Goal: Task Accomplishment & Management: Manage account settings

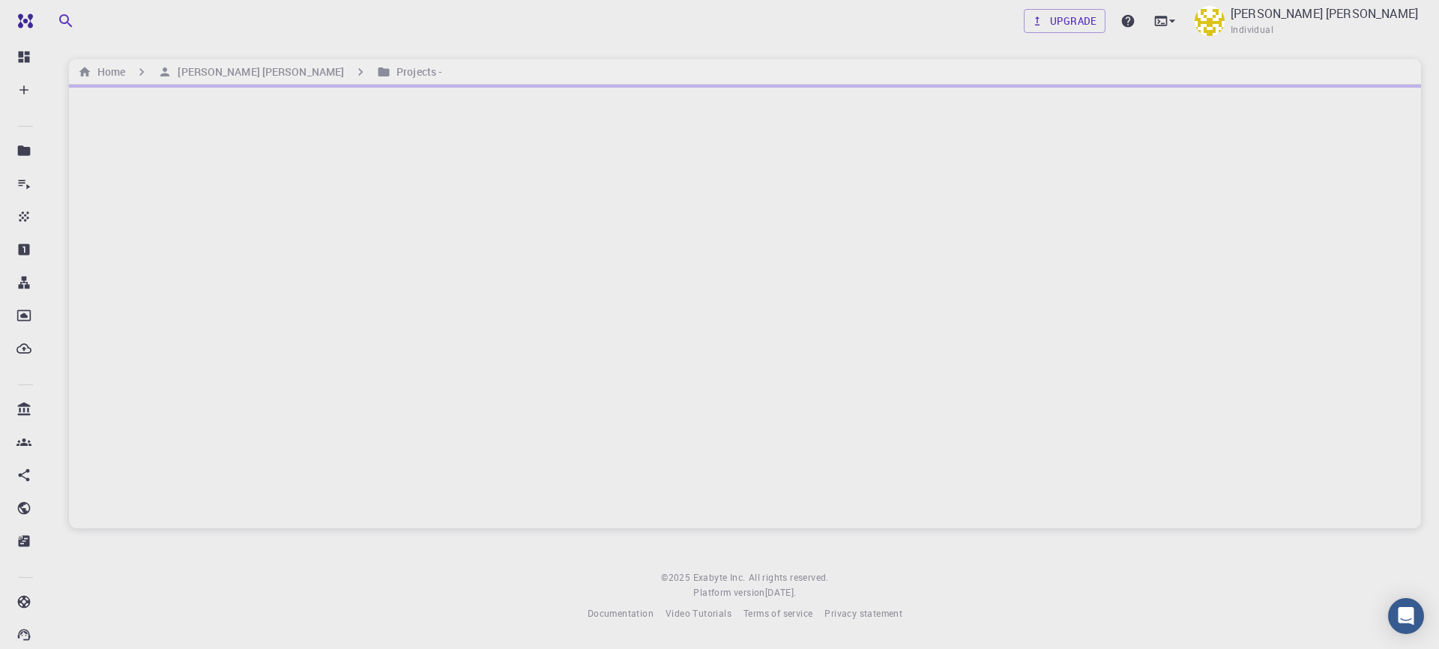
click at [390, 73] on h6 "Projects -" at bounding box center [416, 72] width 52 height 16
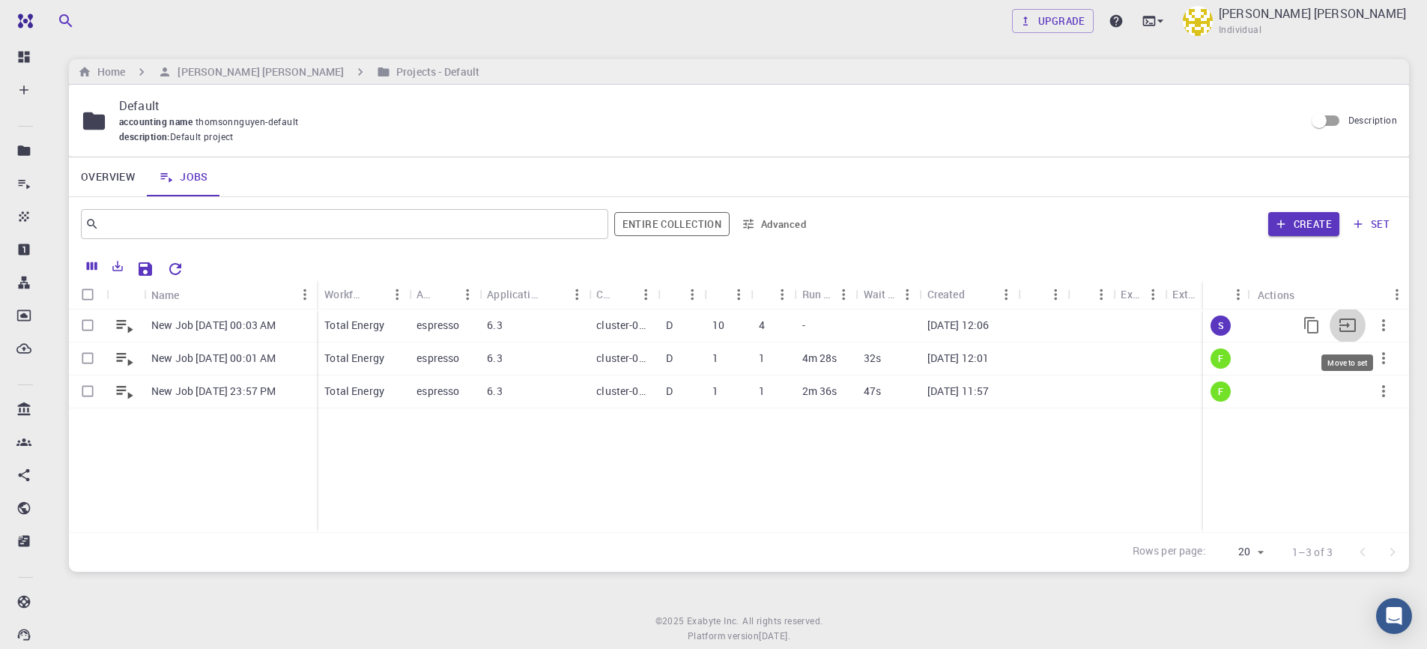
click at [1350, 326] on icon "Move to set" at bounding box center [1348, 325] width 18 height 18
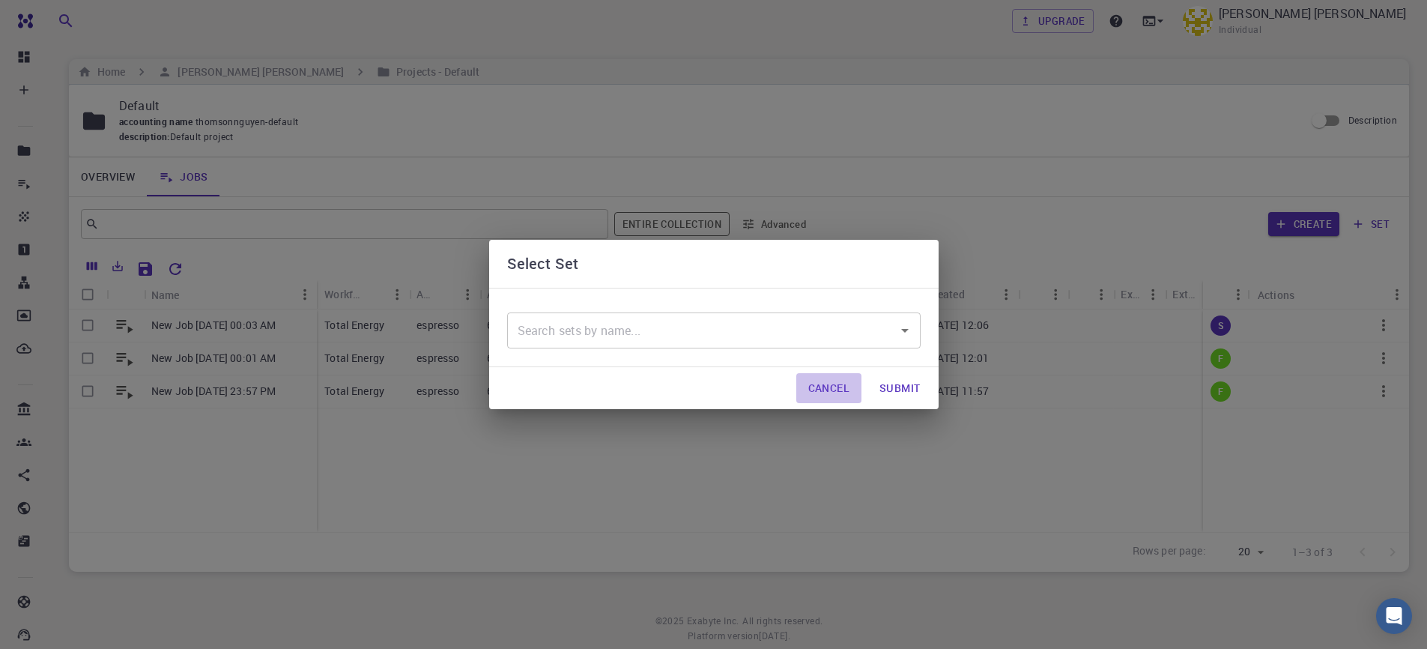
click at [839, 381] on button "Cancel" at bounding box center [828, 388] width 65 height 30
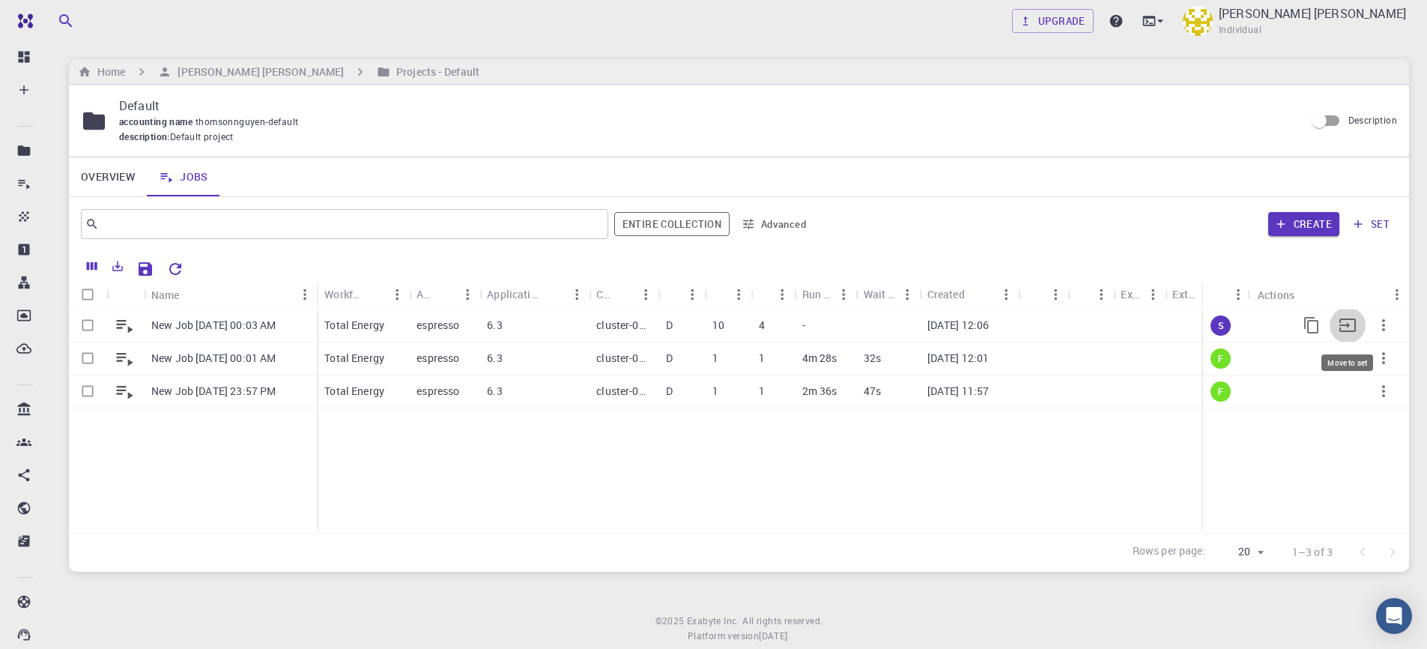
click at [1343, 326] on icon "Move to set" at bounding box center [1348, 325] width 18 height 18
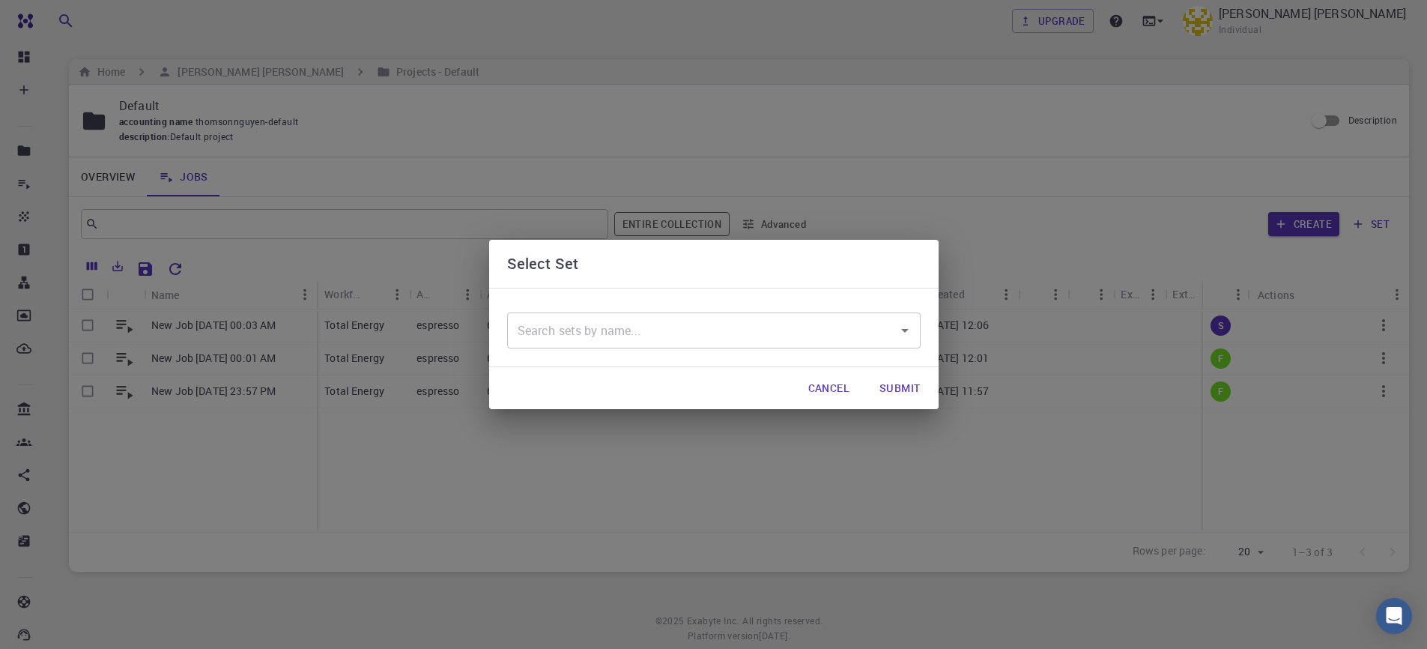
click at [865, 327] on input "text" at bounding box center [703, 330] width 378 height 28
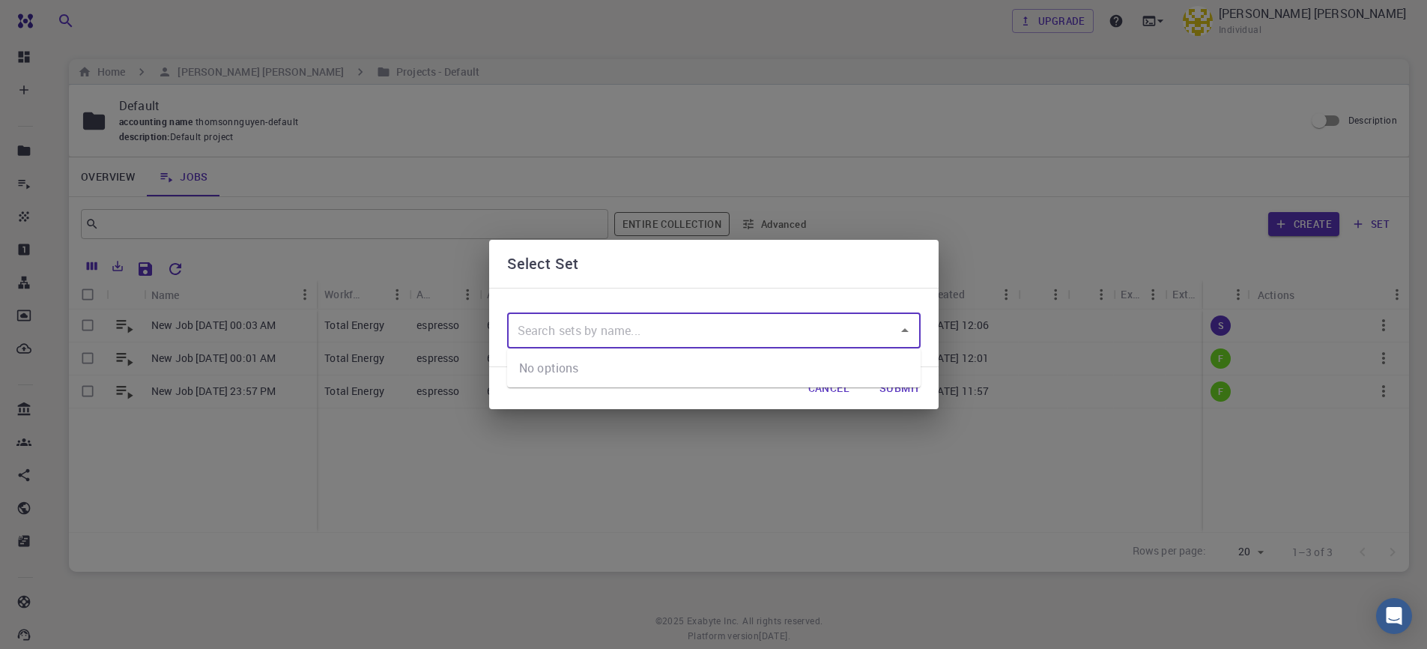
drag, startPoint x: 1003, startPoint y: 297, endPoint x: 1172, endPoint y: 326, distance: 171.8
click at [1003, 298] on div "Select Set ​ Cancel Submit" at bounding box center [713, 324] width 1427 height 649
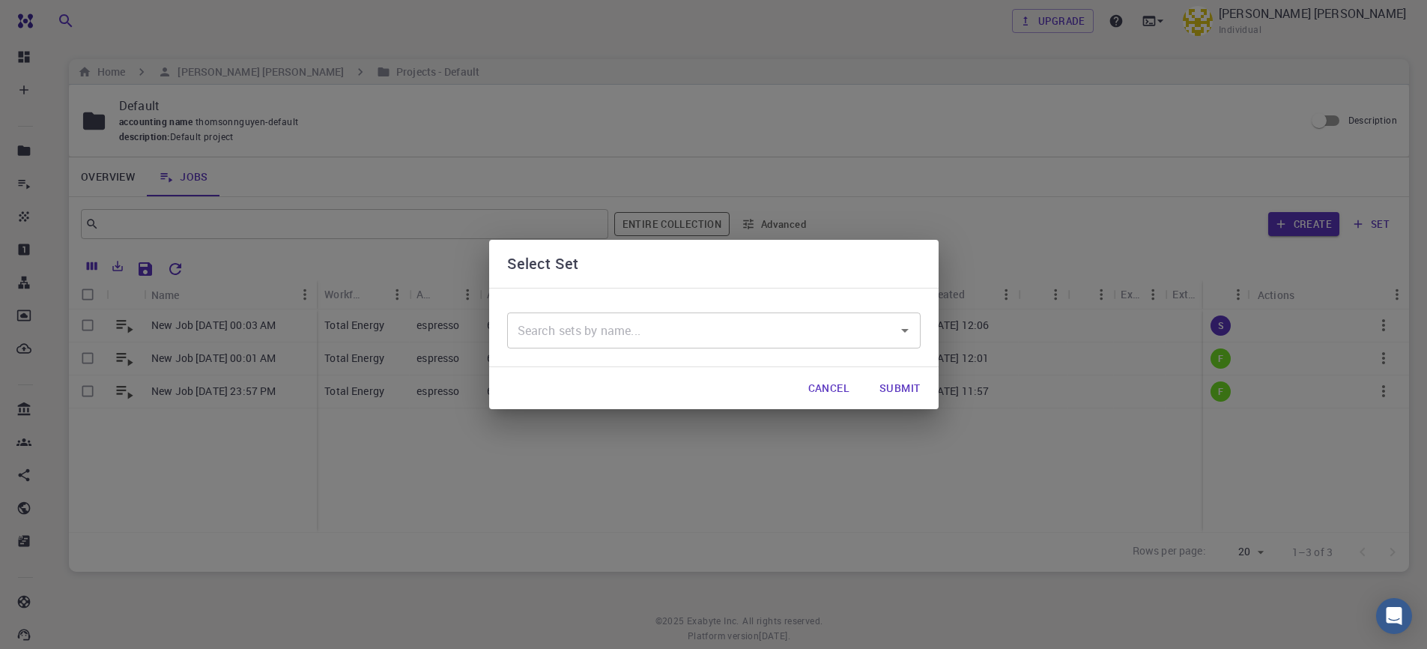
click at [1385, 318] on div "Select Set ​ Cancel Submit" at bounding box center [713, 324] width 1427 height 649
click at [864, 395] on div "Cancel Submit" at bounding box center [714, 388] width 450 height 42
click at [843, 388] on button "Cancel" at bounding box center [828, 388] width 65 height 30
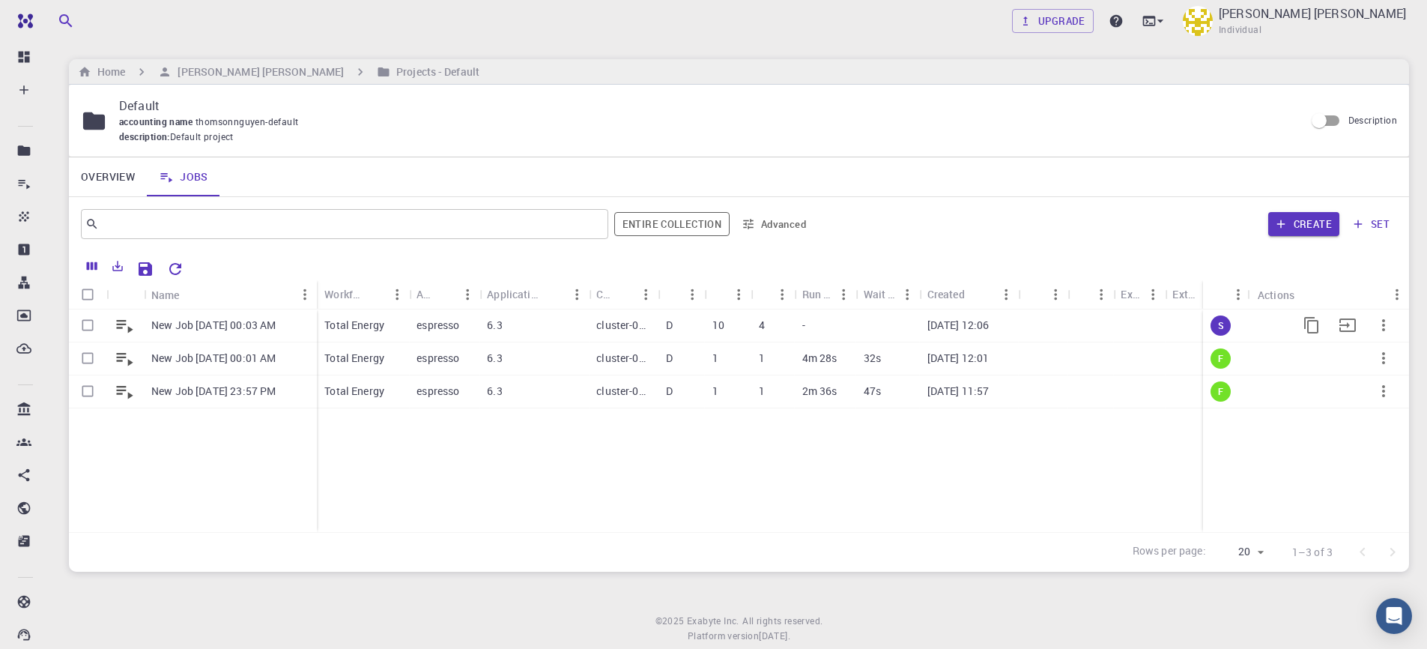
click at [1382, 324] on icon "button" at bounding box center [1384, 325] width 18 height 18
click at [1409, 344] on li "Open" at bounding box center [1383, 339] width 87 height 24
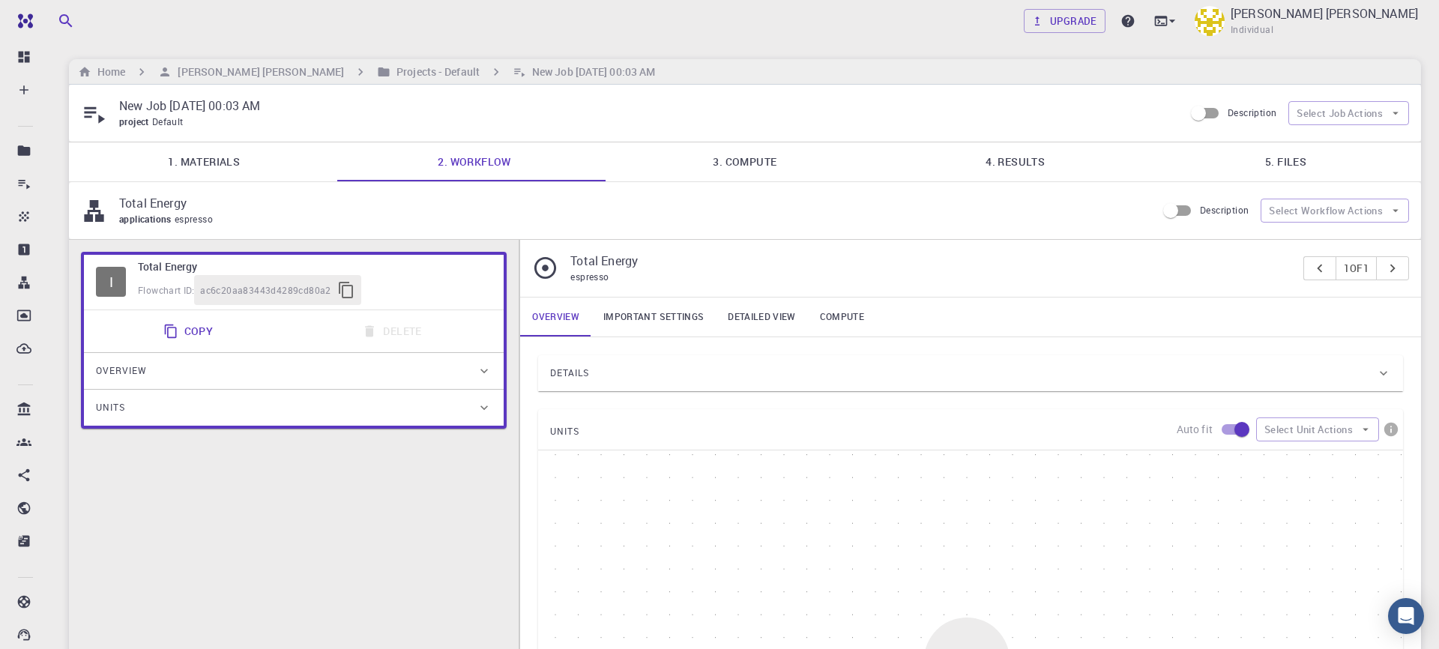
type input "/export/share/pseudo/si/gga/pbe/gbrv/1.0/us/si_pbe_gbrv_1.0.upf"
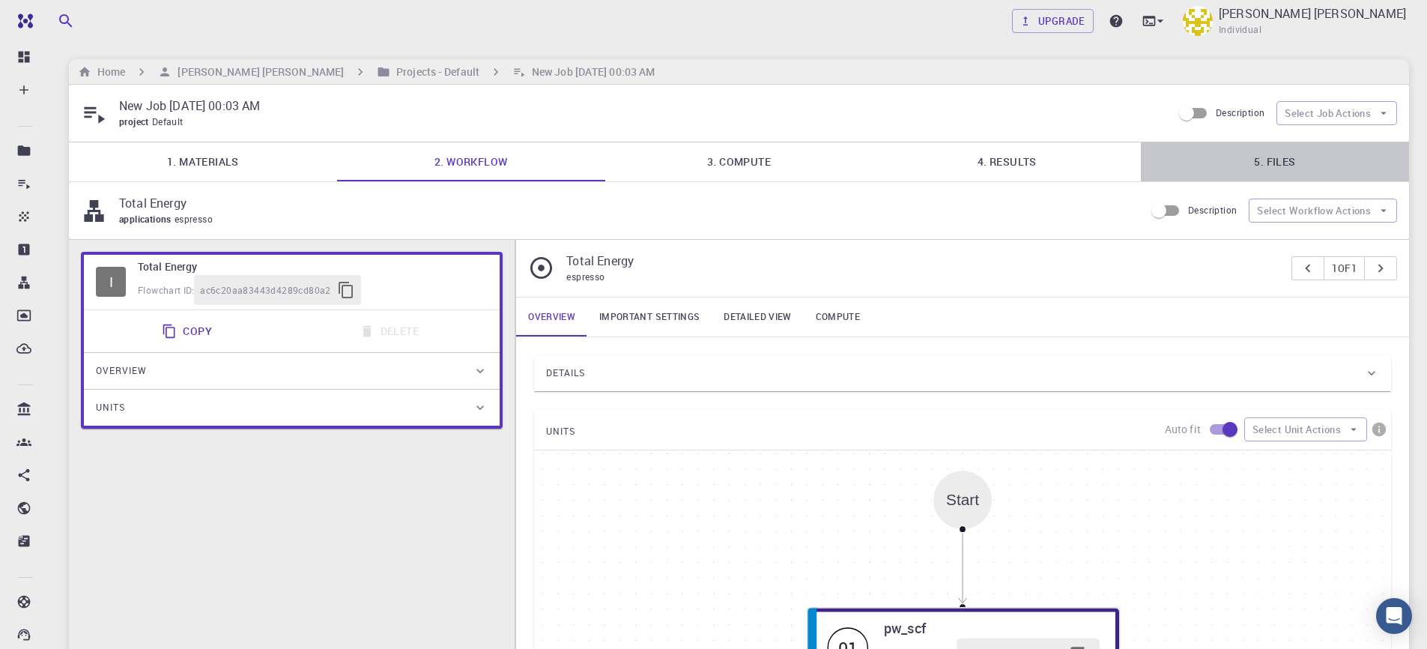
click at [1270, 165] on link "5. Files" at bounding box center [1275, 161] width 268 height 39
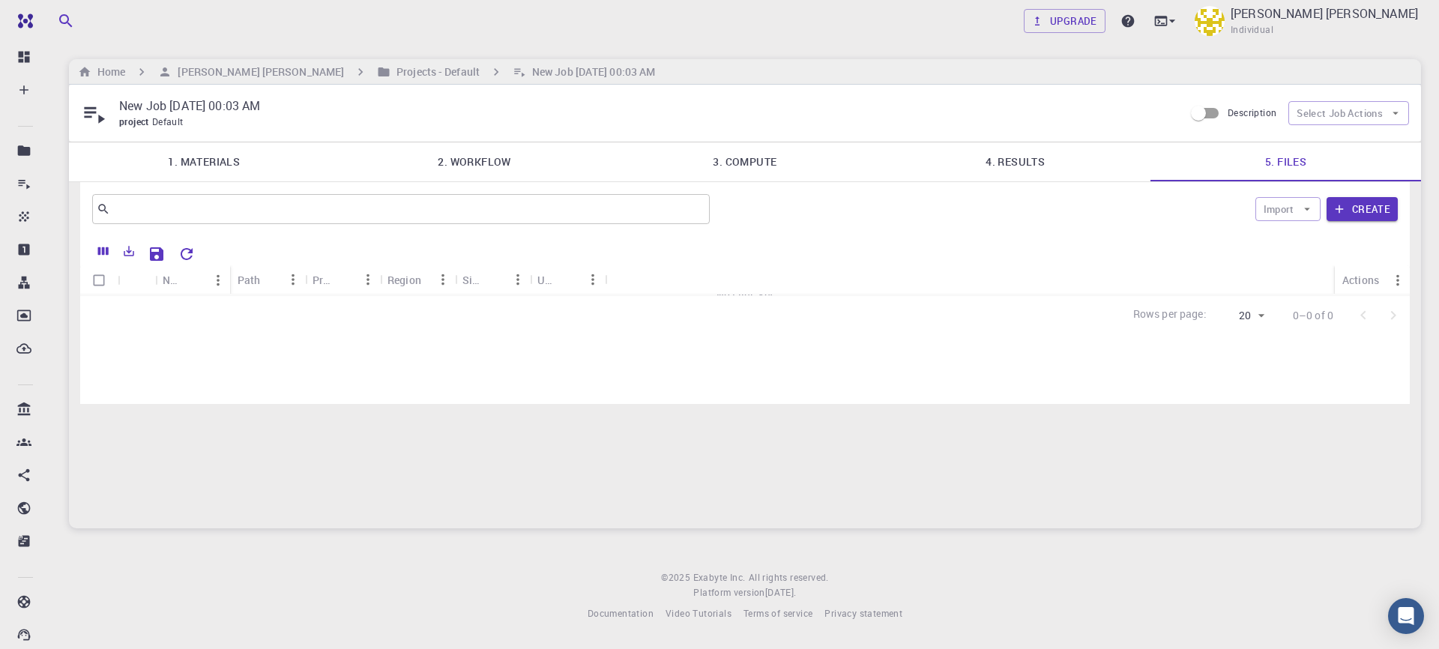
click at [1046, 161] on link "4. Results" at bounding box center [1015, 161] width 270 height 39
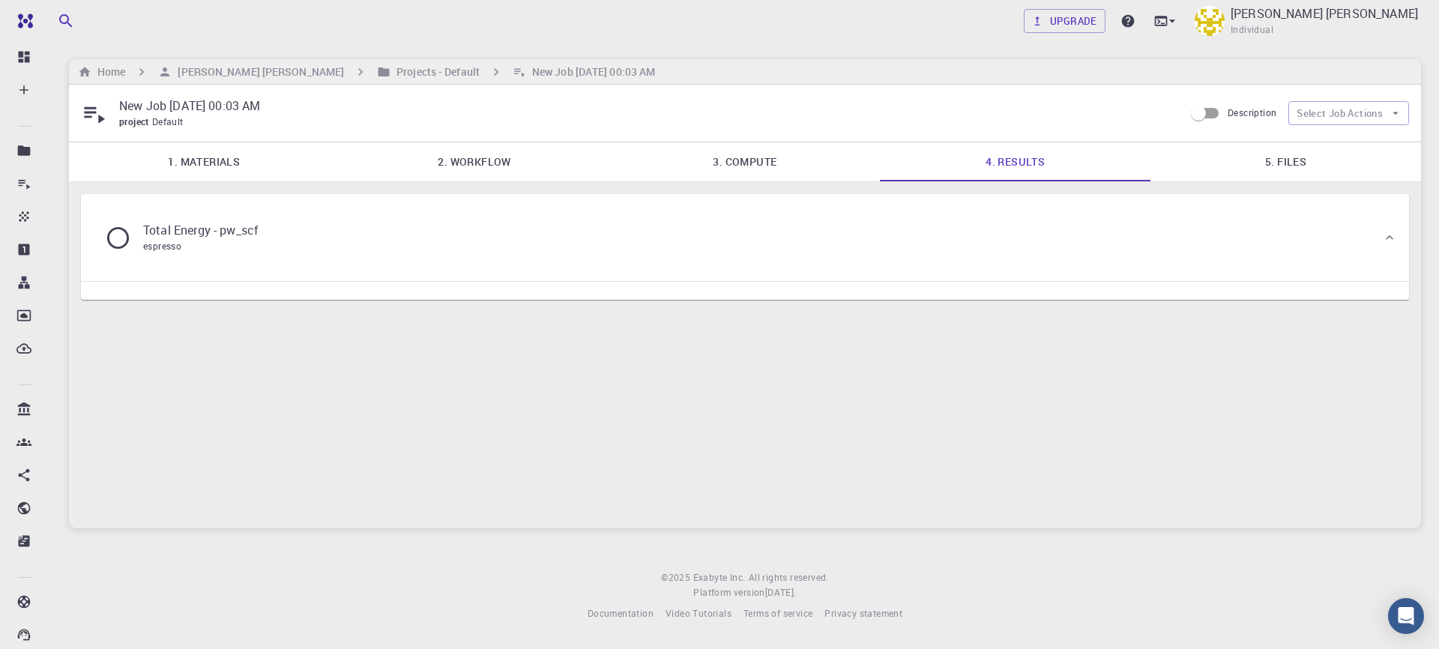
click at [770, 160] on link "3. Compute" at bounding box center [745, 161] width 270 height 39
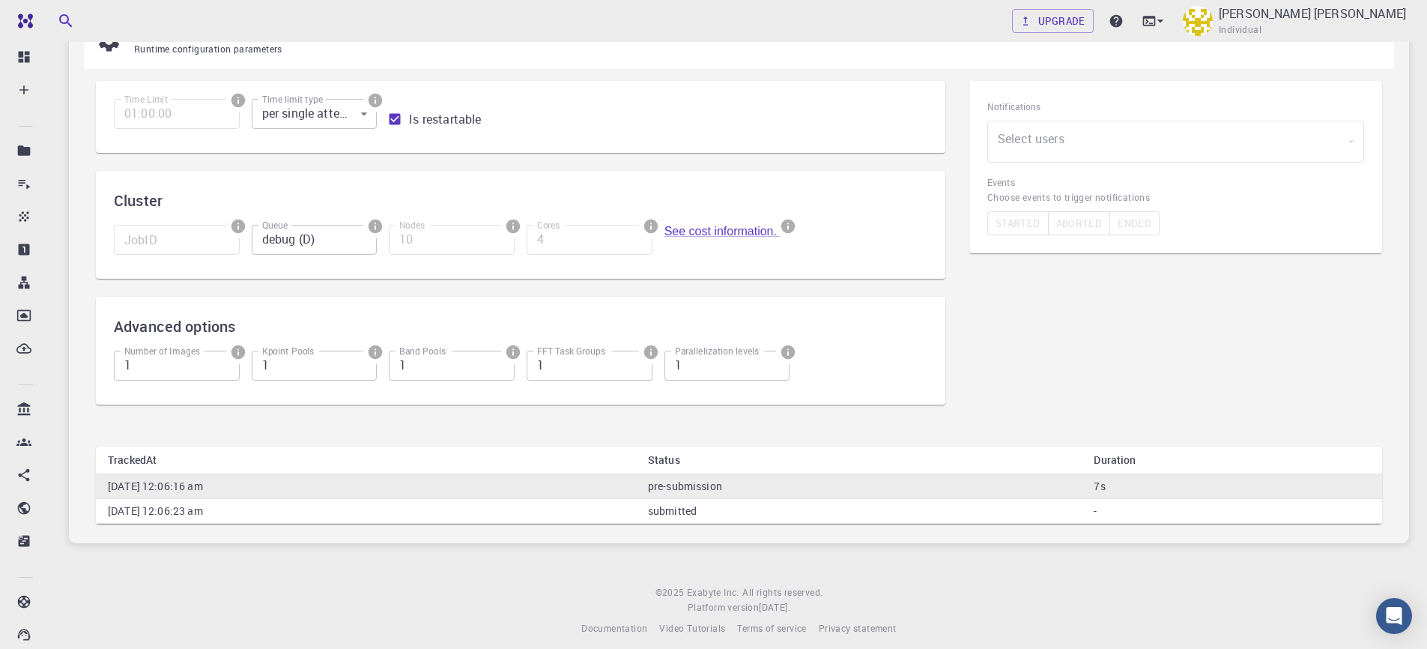
scroll to position [181, 0]
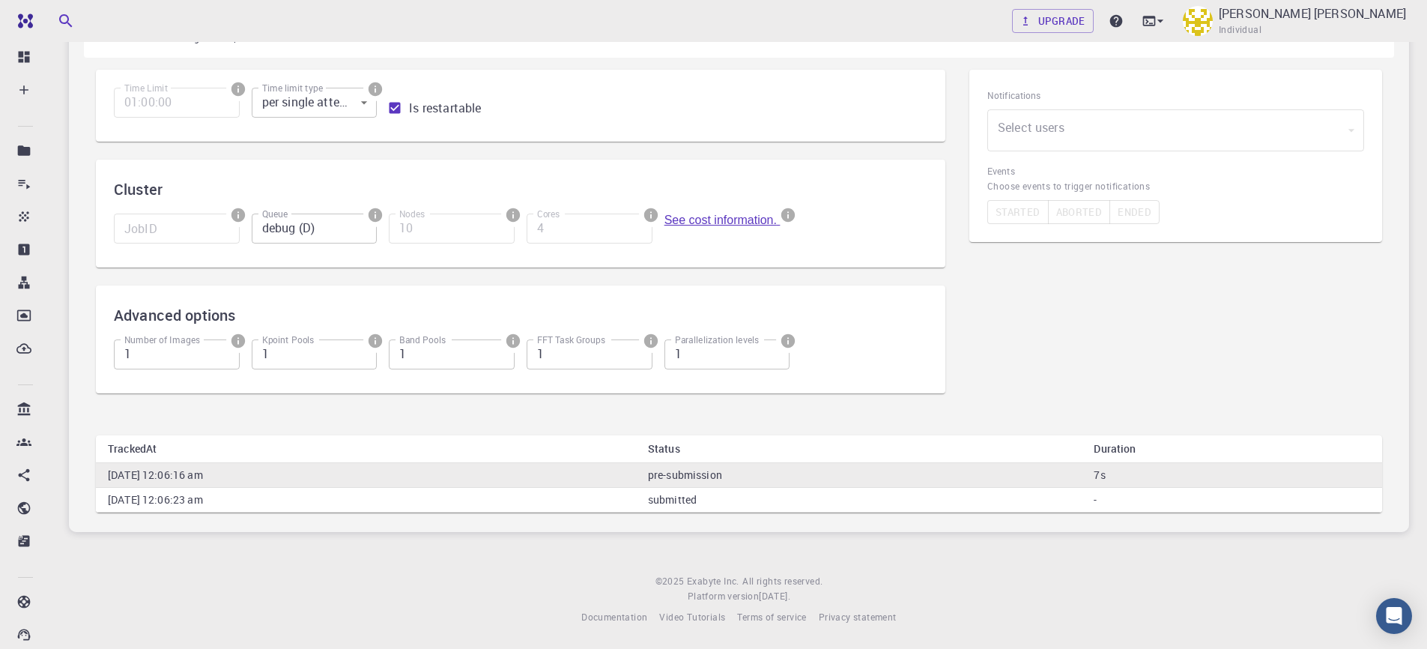
click at [755, 220] on link "See cost information." at bounding box center [723, 220] width 116 height 13
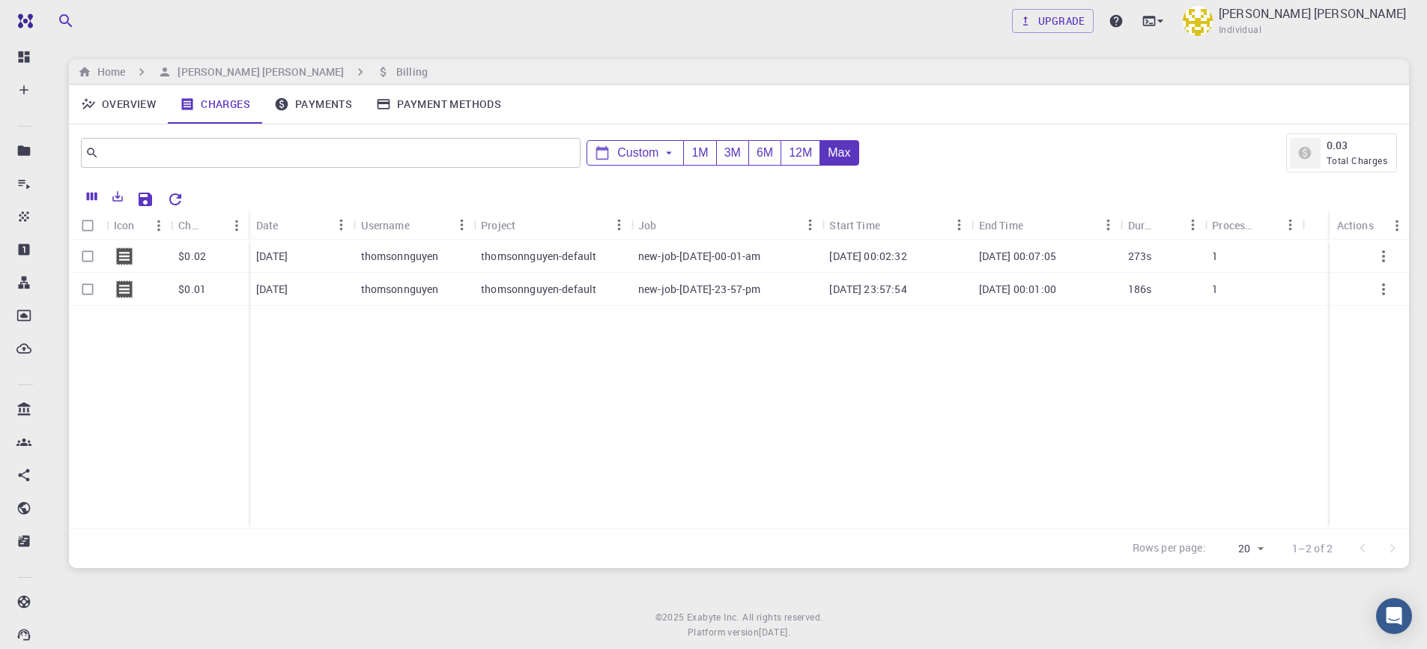
click at [318, 114] on link "Payments" at bounding box center [313, 104] width 102 height 39
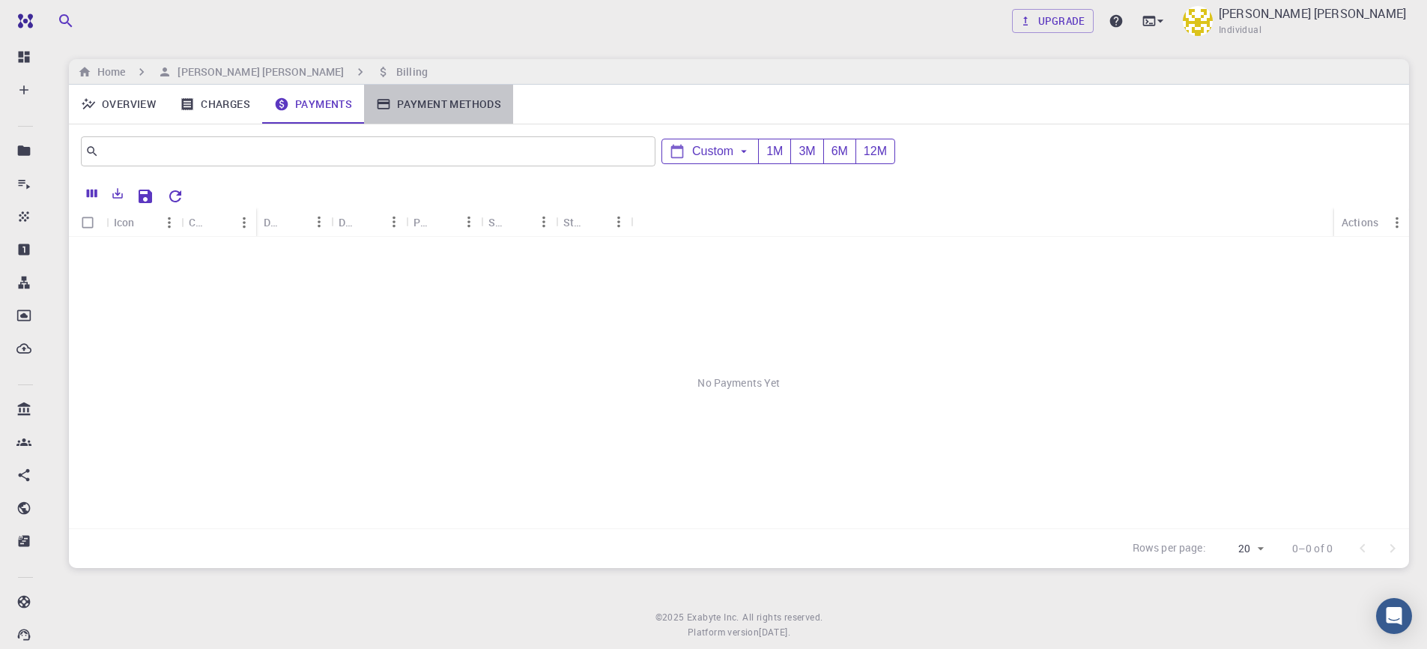
click at [395, 103] on link "Payment Methods" at bounding box center [438, 104] width 149 height 39
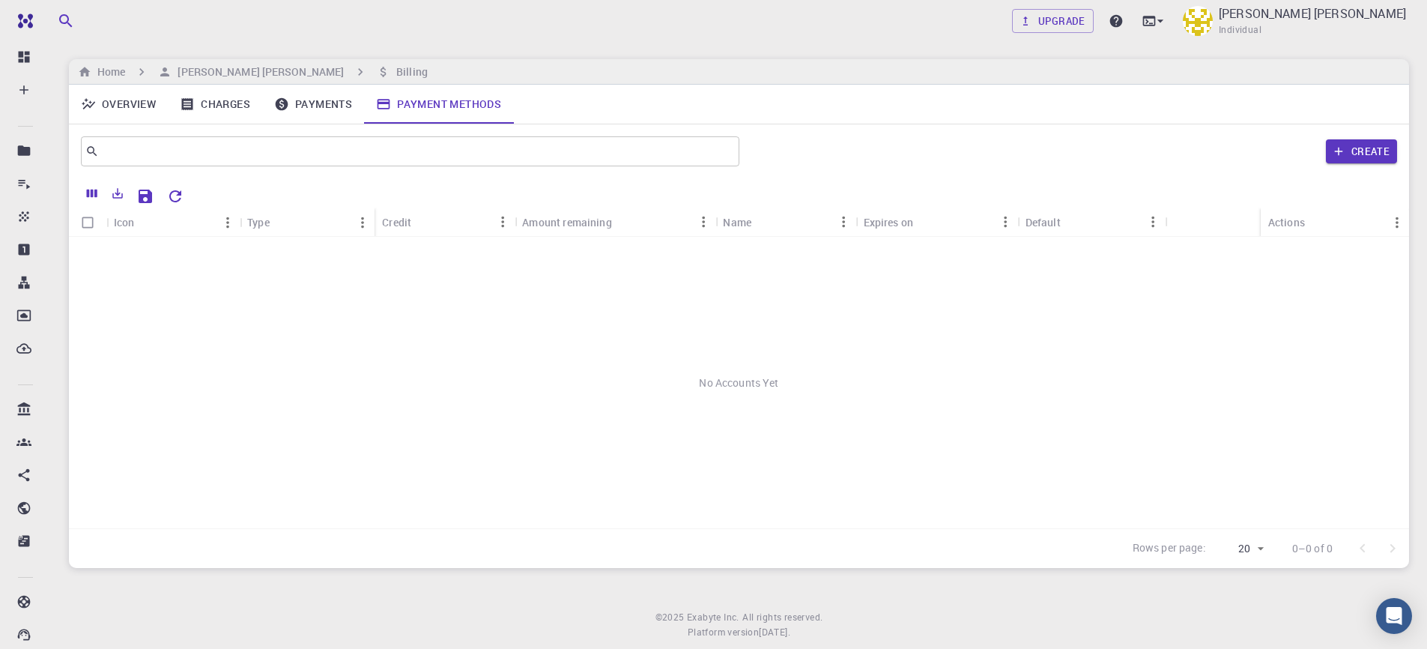
drag, startPoint x: 151, startPoint y: 107, endPoint x: 162, endPoint y: 108, distance: 11.3
click at [151, 107] on link "Overview" at bounding box center [118, 104] width 99 height 39
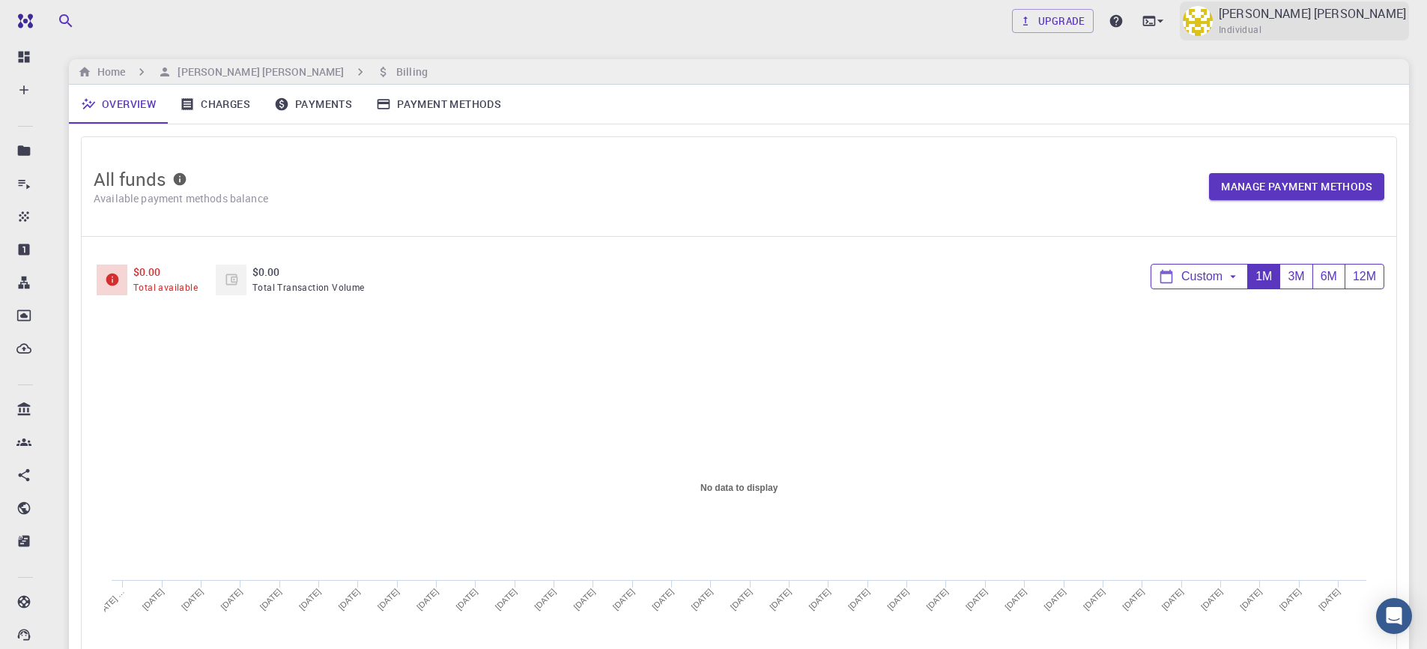
click at [1313, 21] on p "[PERSON_NAME] [PERSON_NAME]" at bounding box center [1312, 13] width 187 height 18
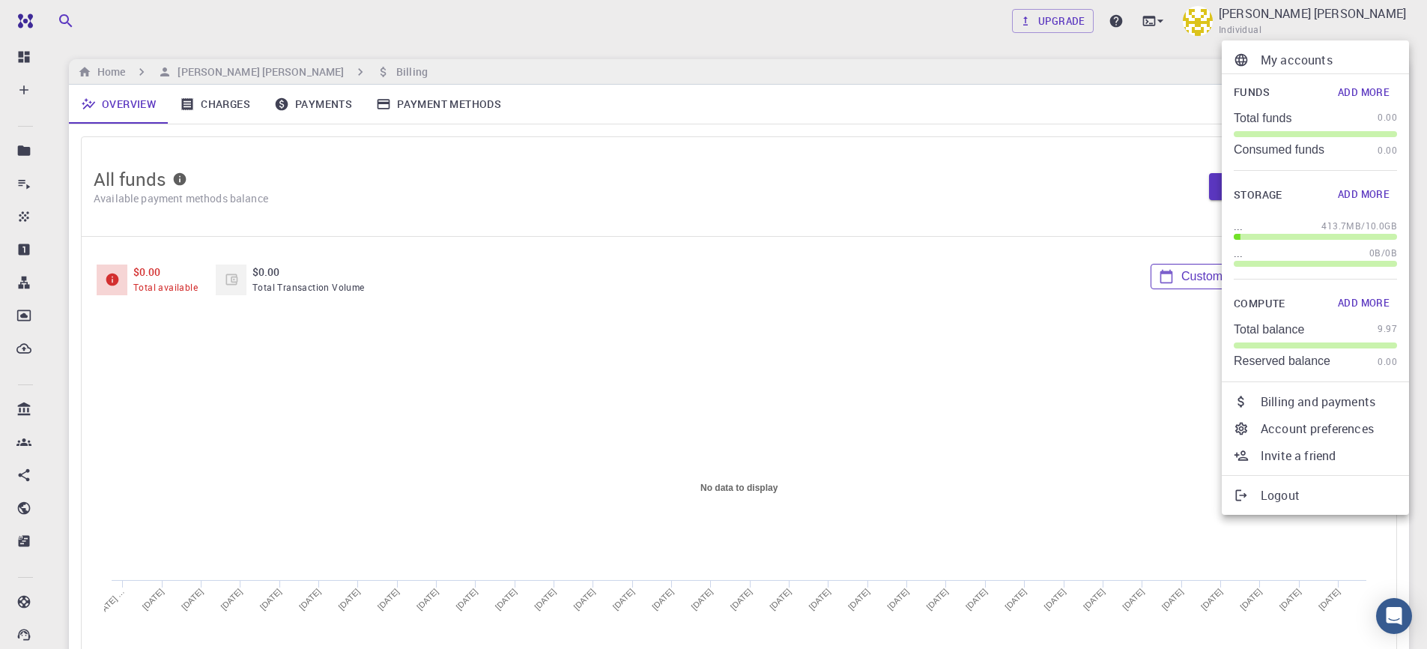
click at [1358, 90] on button "Add More" at bounding box center [1364, 92] width 67 height 24
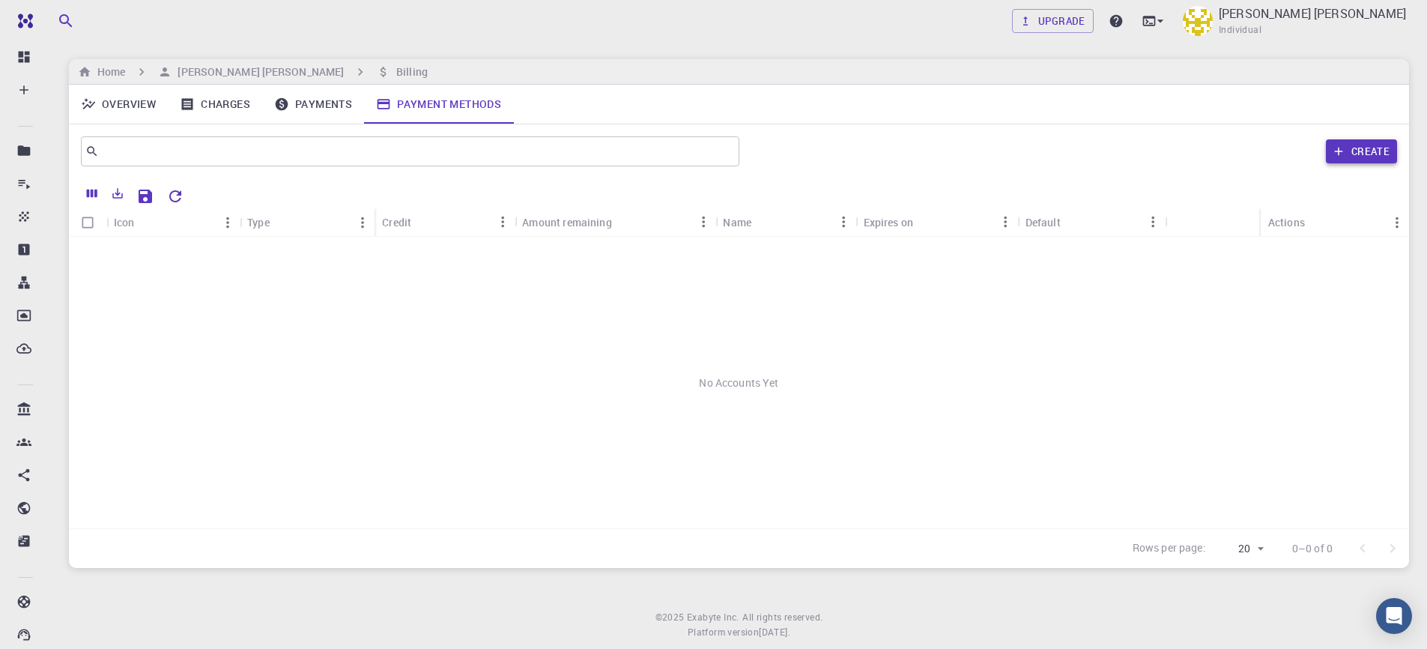
click at [1352, 150] on button "Create" at bounding box center [1361, 151] width 71 height 24
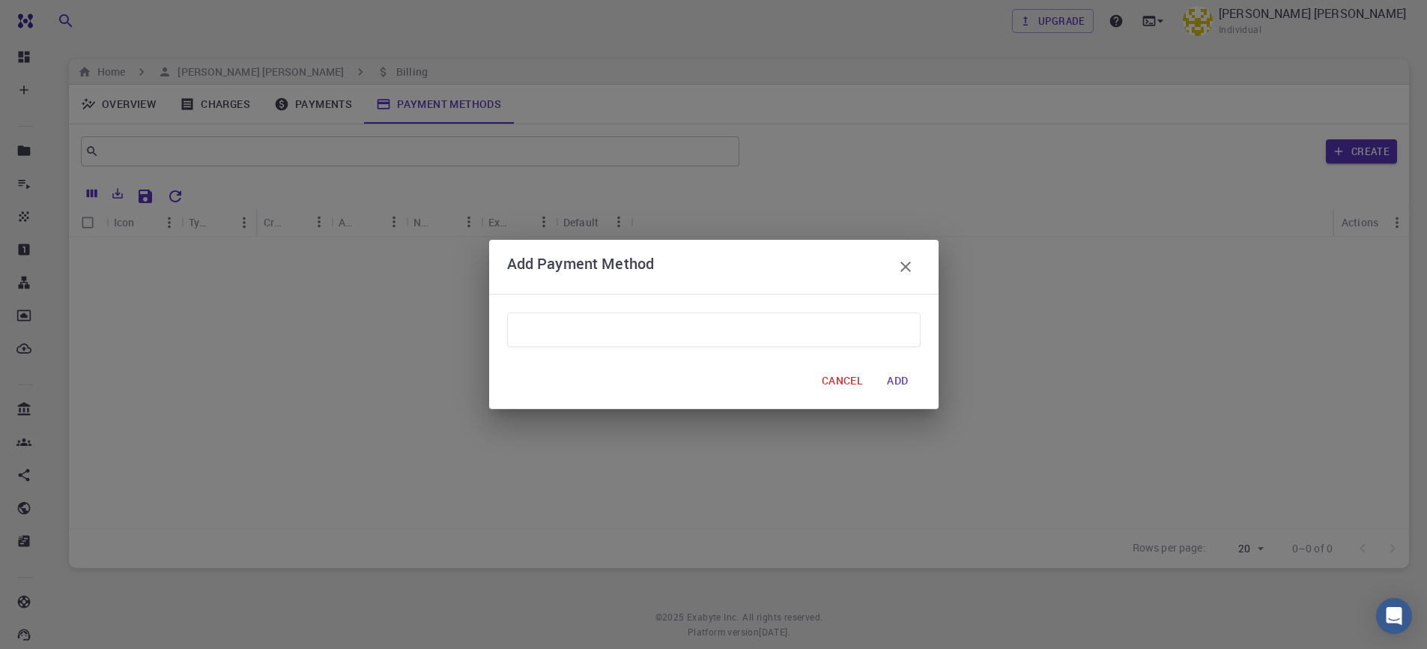
click at [743, 348] on form "CANCEL ADD" at bounding box center [714, 350] width 414 height 89
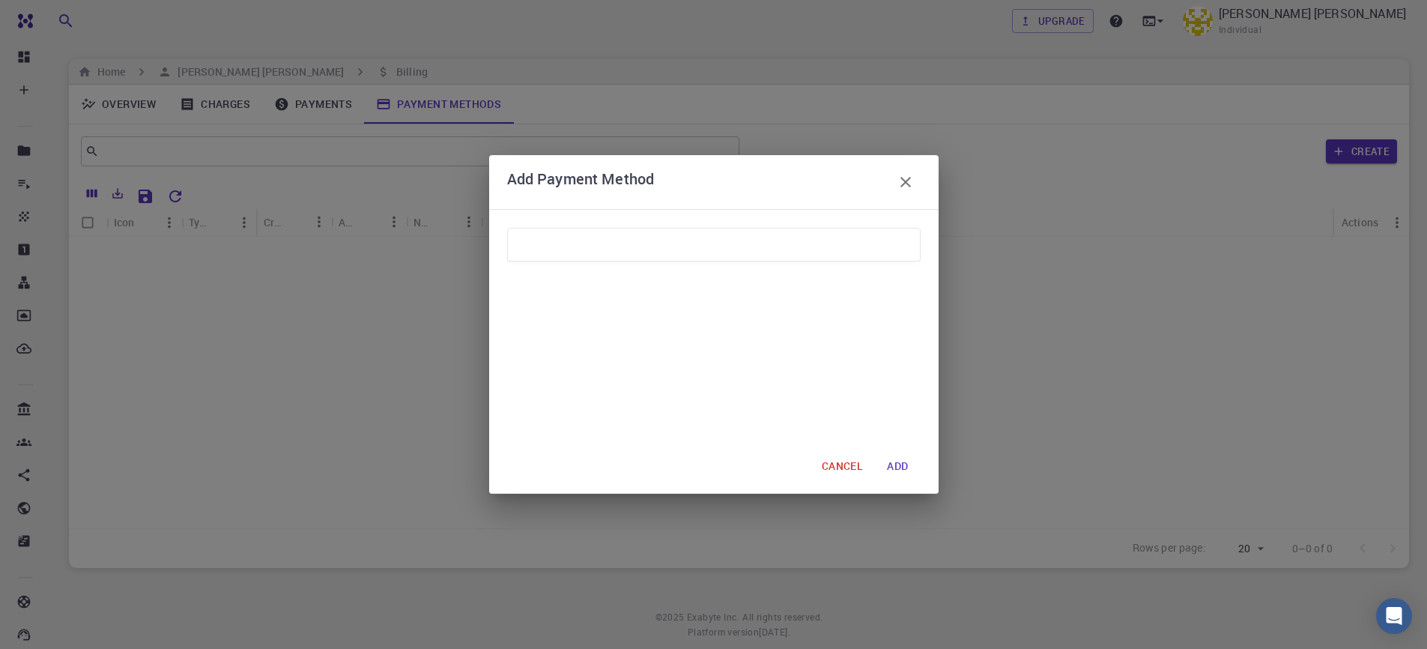
click at [910, 181] on icon "button" at bounding box center [906, 182] width 18 height 18
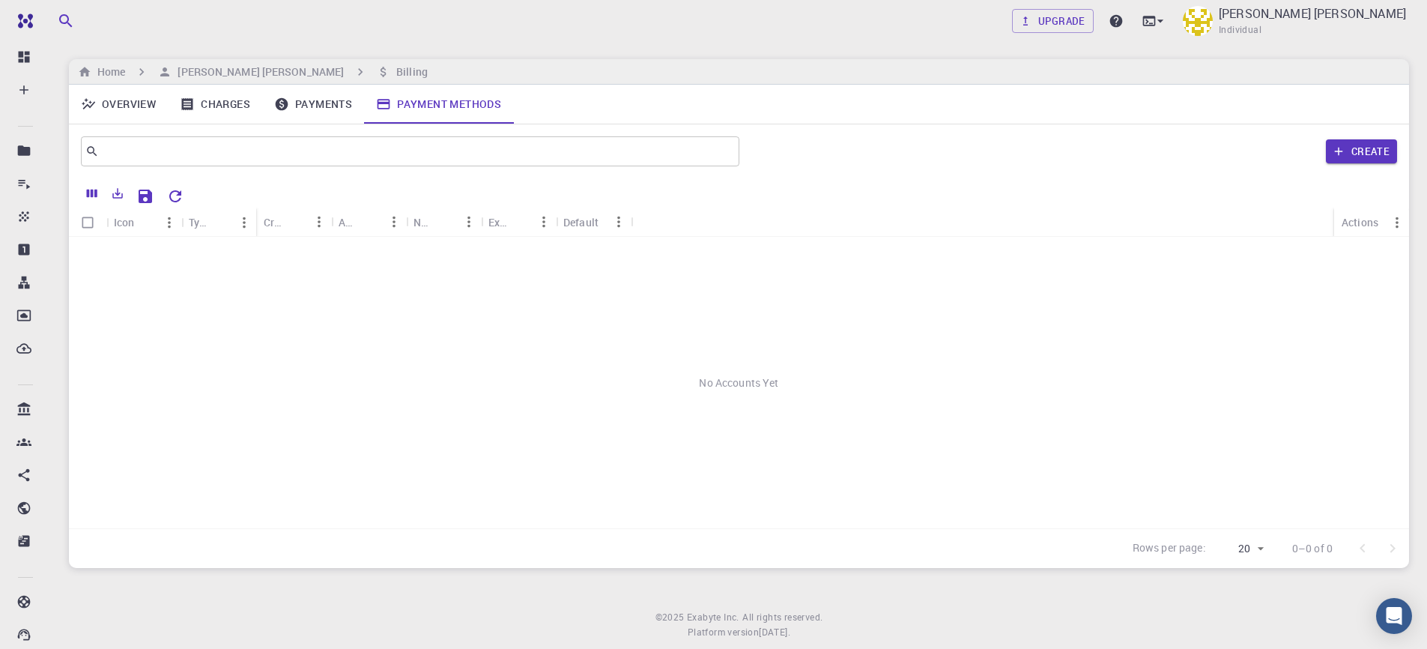
drag, startPoint x: 317, startPoint y: 127, endPoint x: 322, endPoint y: 121, distance: 8.0
click at [316, 127] on div "​ Create" at bounding box center [739, 151] width 1340 height 54
drag, startPoint x: 324, startPoint y: 118, endPoint x: 183, endPoint y: 107, distance: 141.3
click at [324, 118] on link "Payments" at bounding box center [313, 104] width 102 height 39
